Goal: Task Accomplishment & Management: Use online tool/utility

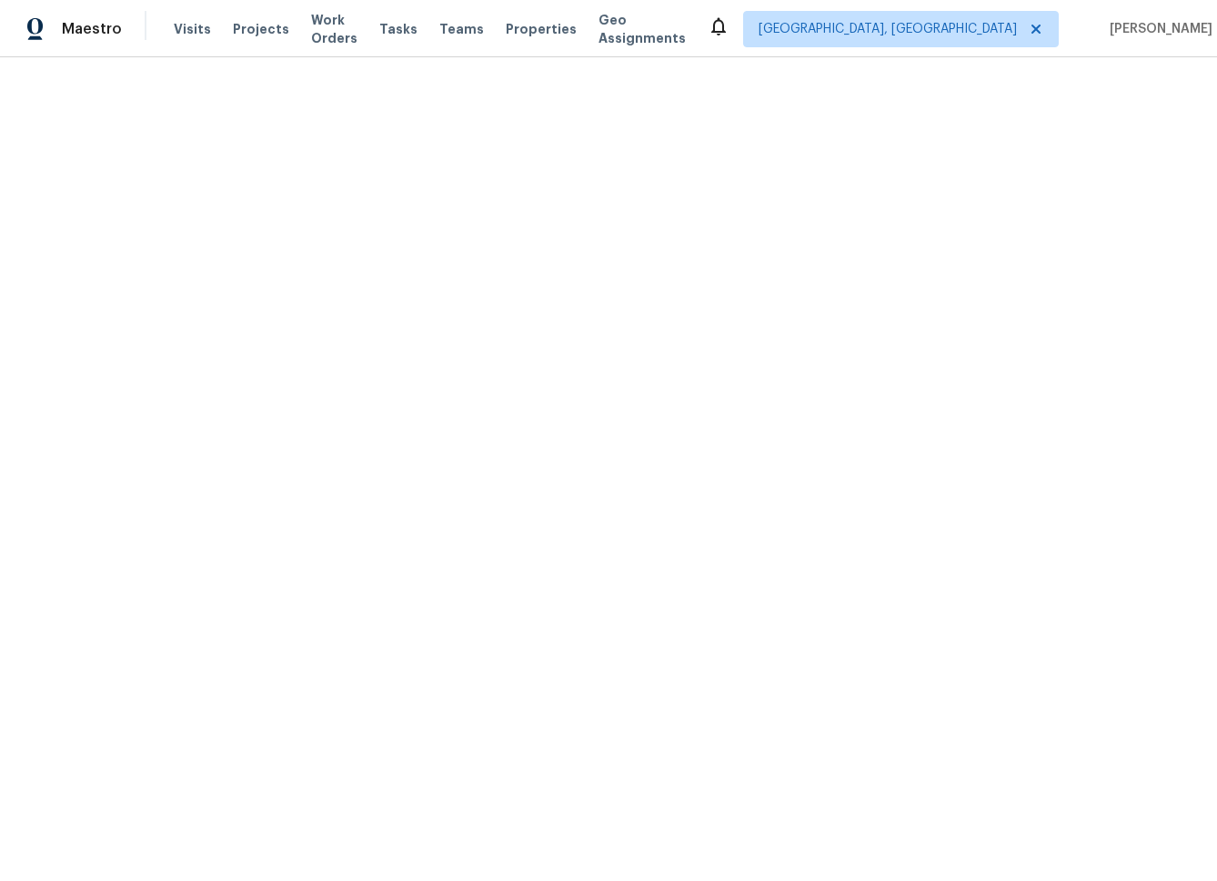
click at [735, 57] on html "Maestro Visits Projects Work Orders Tasks Teams Properties Geo Assignments [GEO…" at bounding box center [608, 28] width 1217 height 57
click at [403, 24] on span "Tasks" at bounding box center [398, 29] width 38 height 13
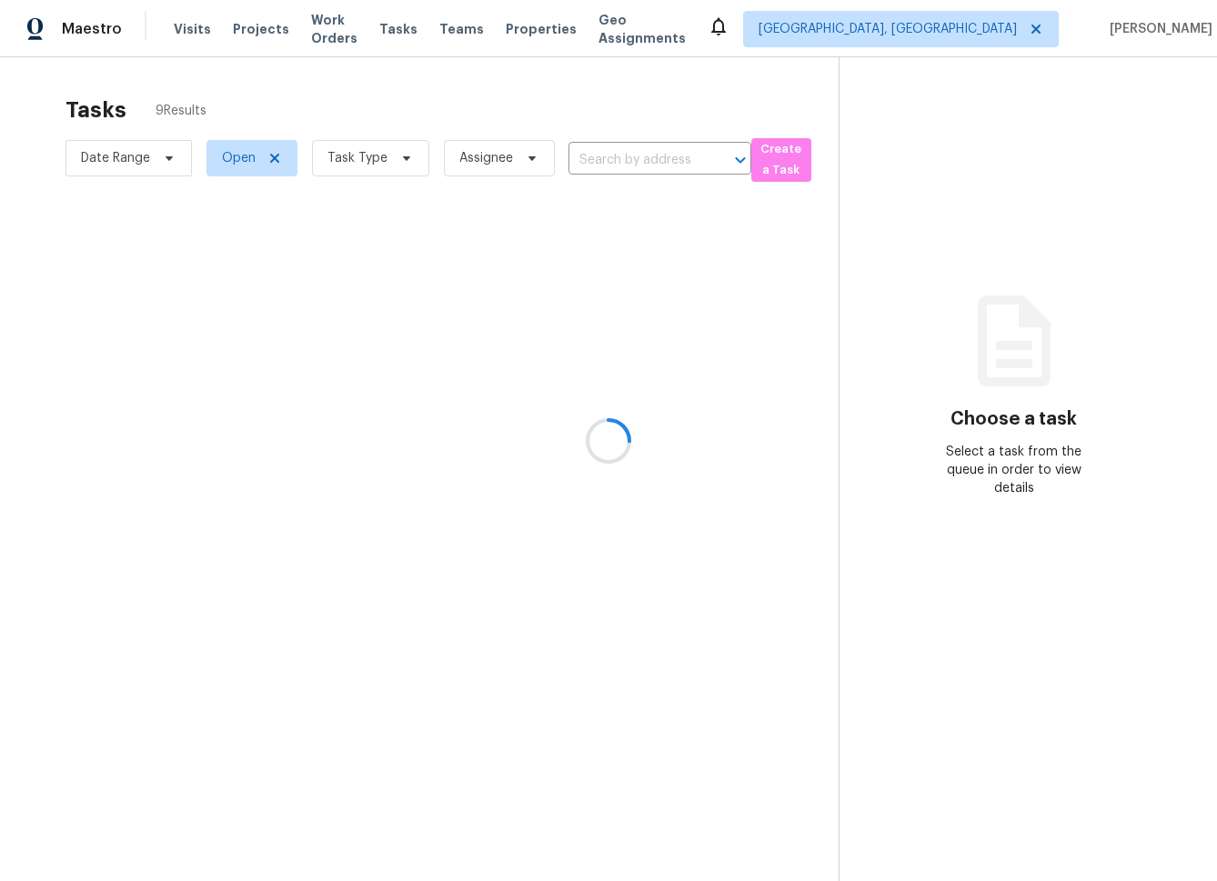
click at [333, 158] on div at bounding box center [608, 440] width 1217 height 881
click at [393, 157] on div at bounding box center [608, 440] width 1217 height 881
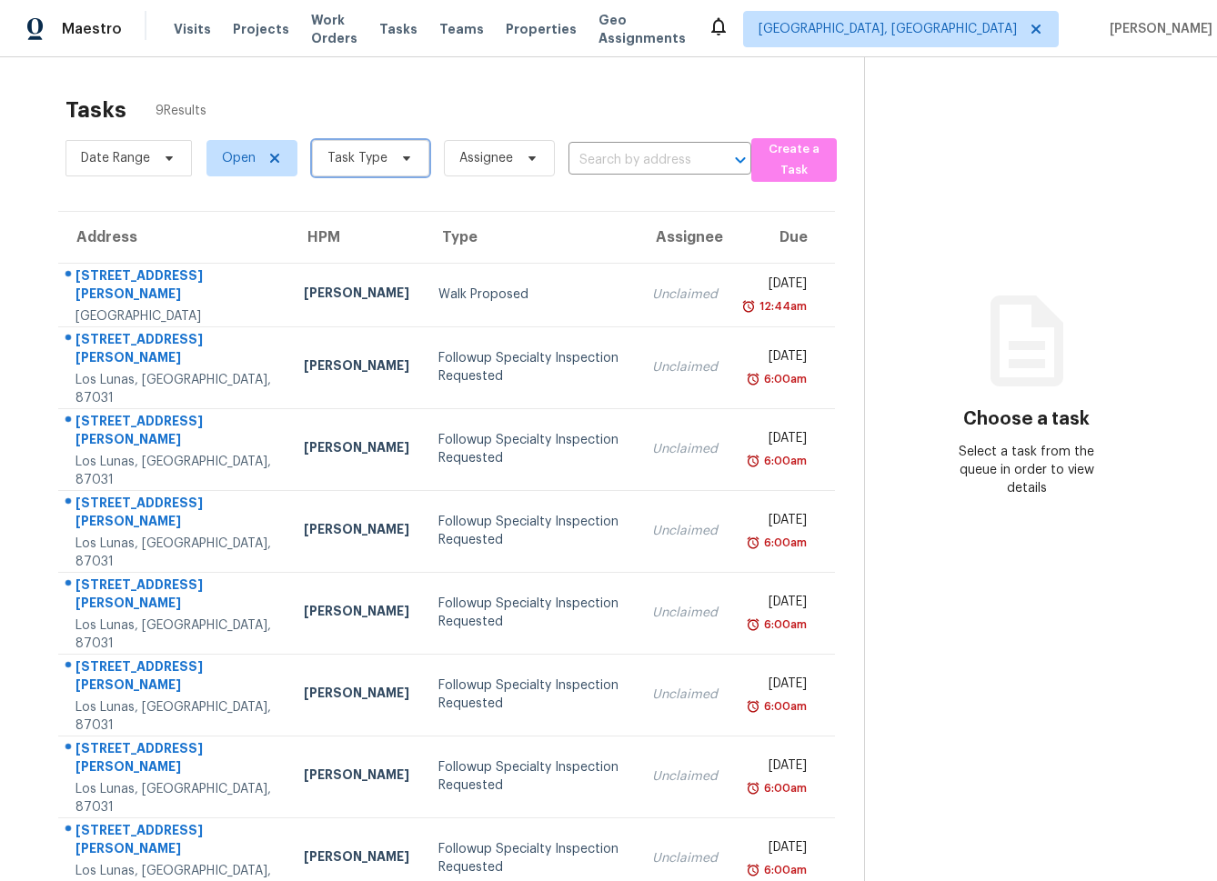
click at [399, 158] on icon at bounding box center [406, 158] width 15 height 15
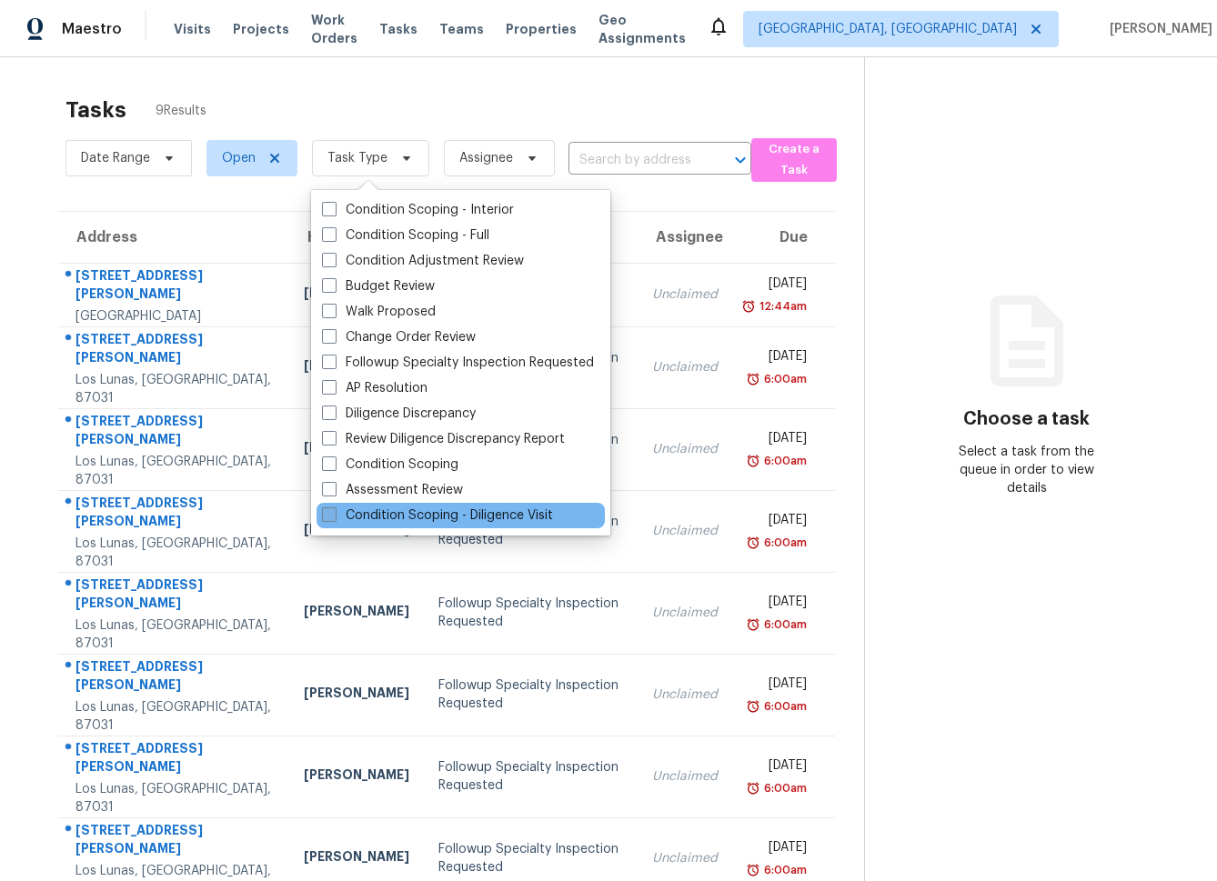
click at [363, 512] on label "Condition Scoping - Diligence Visit" at bounding box center [437, 516] width 231 height 18
click at [334, 512] on input "Condition Scoping - Diligence Visit" at bounding box center [328, 513] width 12 height 12
checkbox input "true"
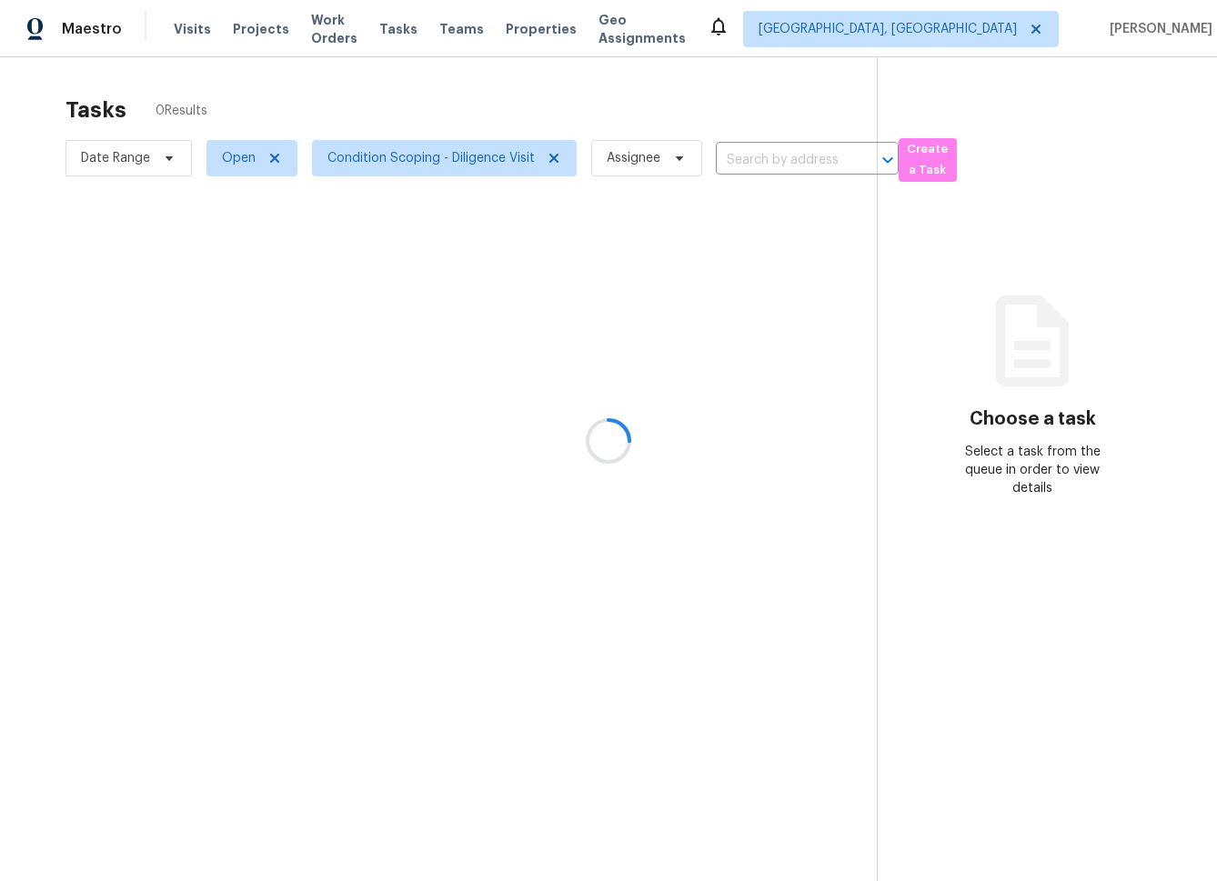
click at [487, 110] on div at bounding box center [608, 440] width 1217 height 881
